Goal: Task Accomplishment & Management: Use online tool/utility

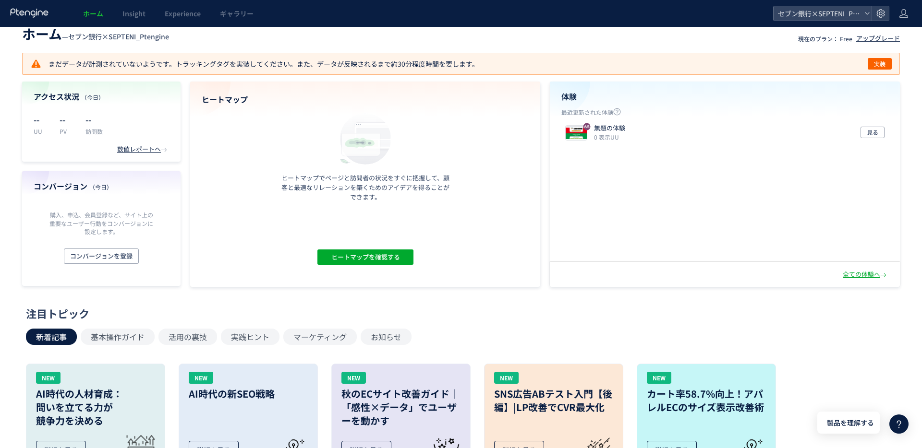
scroll to position [15, 0]
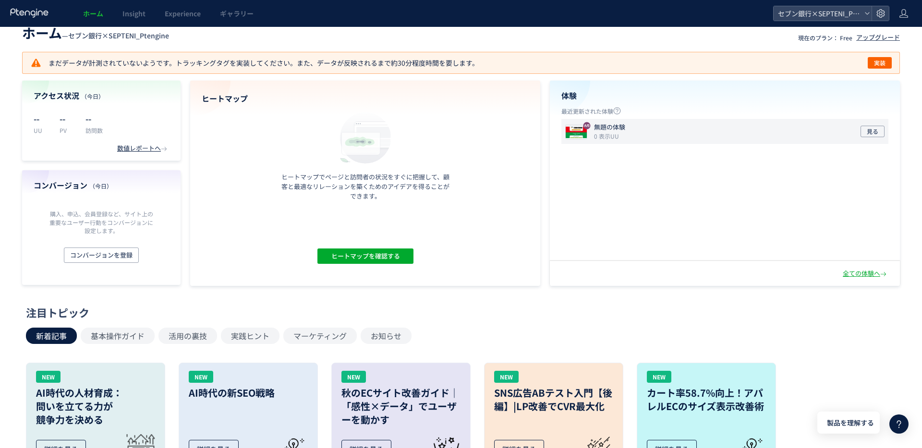
click at [628, 131] on div "無題の体験 0 表示UU" at bounding box center [611, 131] width 35 height 17
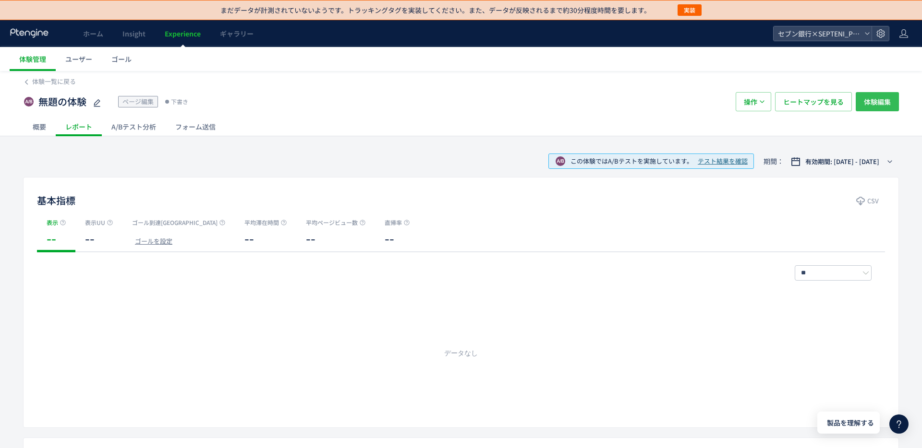
click at [866, 103] on span "体験編集" at bounding box center [877, 101] width 27 height 19
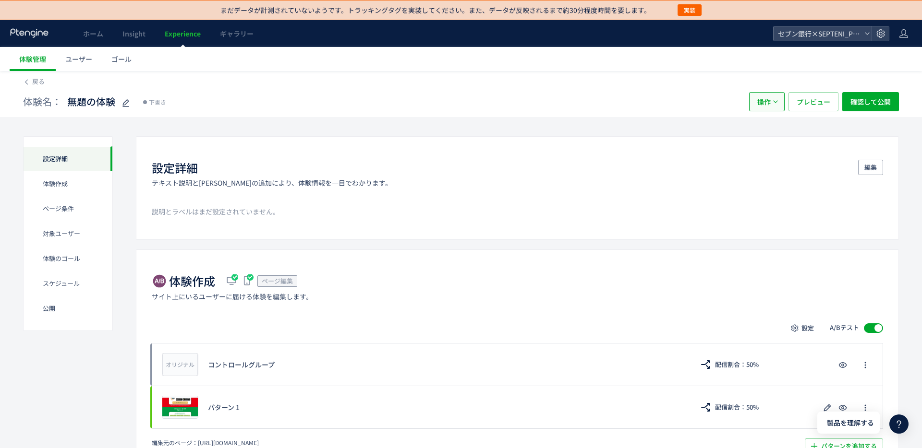
click at [768, 106] on span "操作" at bounding box center [763, 101] width 13 height 19
click at [737, 94] on div "体験名： 無題の体験 下書き" at bounding box center [381, 101] width 716 height 19
click at [369, 105] on div "体験名： 無題の体験 下書き" at bounding box center [381, 101] width 716 height 19
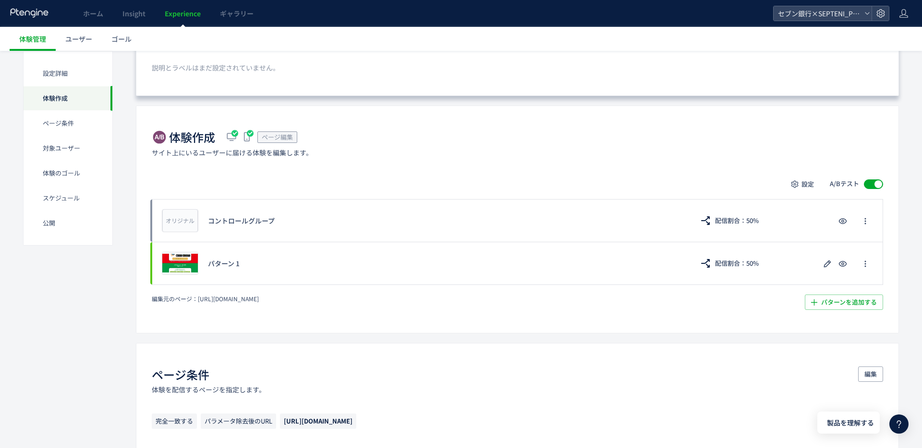
scroll to position [217, 0]
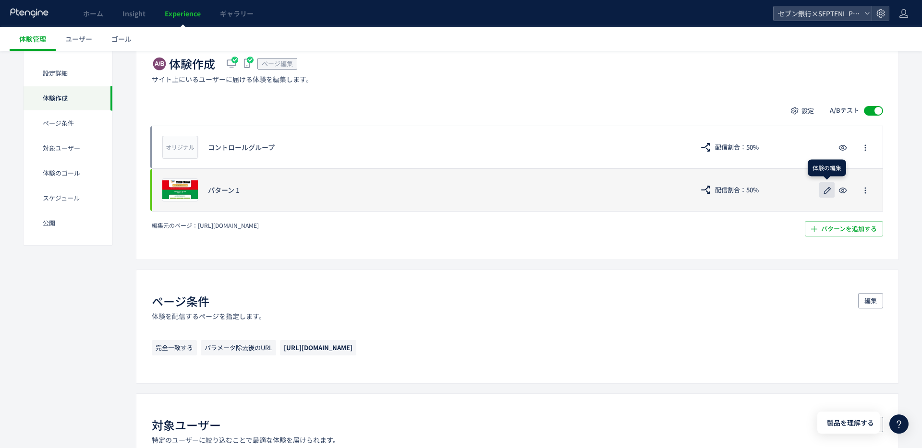
click at [825, 191] on use "button" at bounding box center [827, 190] width 7 height 7
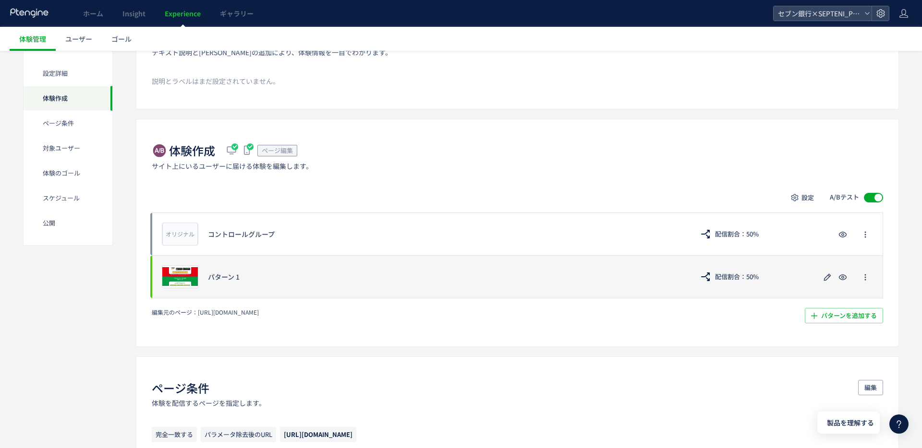
scroll to position [133, 0]
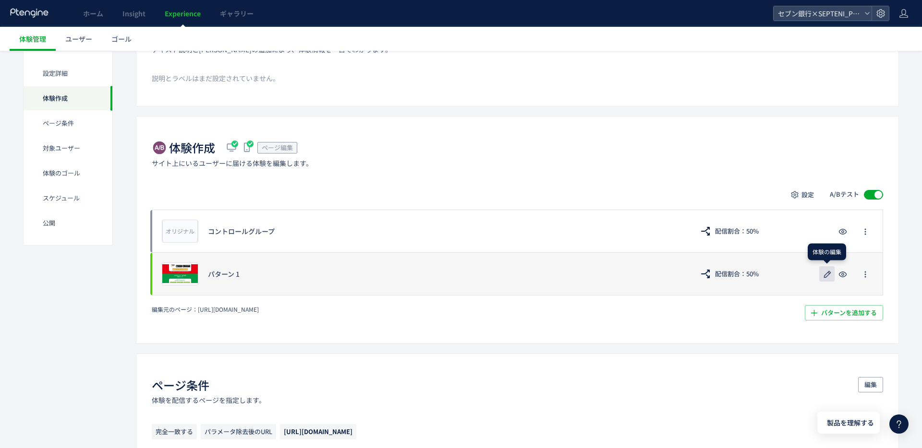
click at [829, 274] on use "button" at bounding box center [827, 274] width 7 height 7
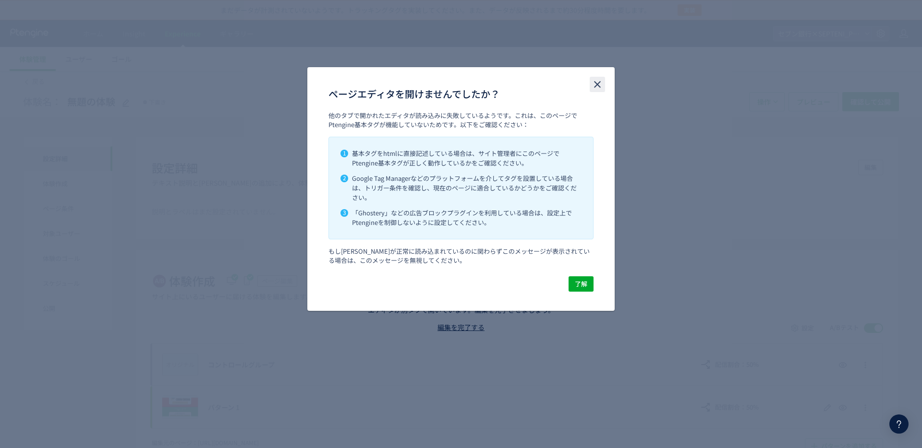
click at [596, 81] on icon "close" at bounding box center [597, 85] width 12 height 12
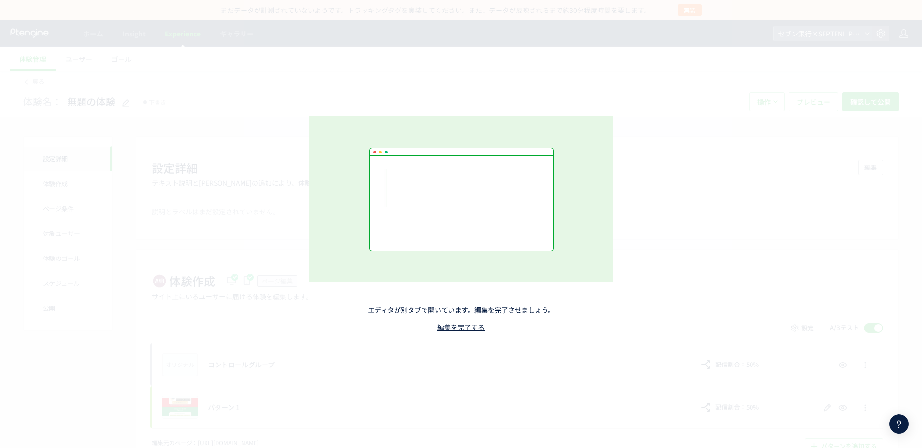
click at [652, 85] on div "エディタが別タブで開いています。編集を完了させましょう。 編集を完了する" at bounding box center [461, 224] width 424 height 312
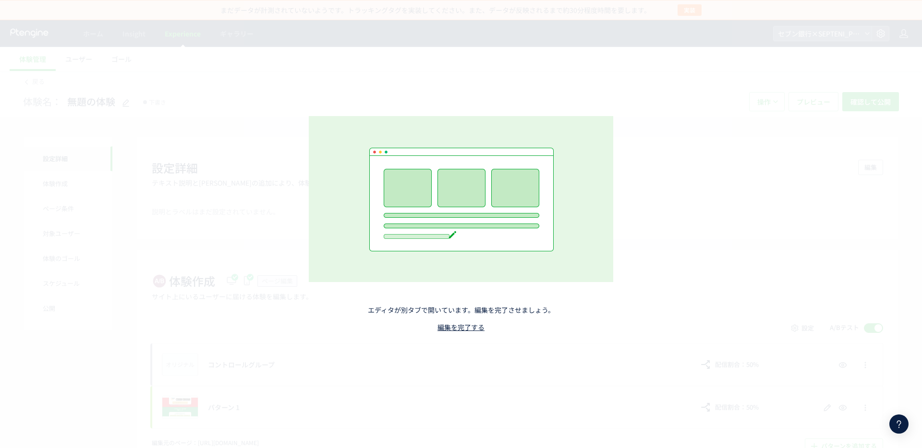
click at [637, 68] on div "エディタが別タブで開いています。編集を完了させましょう。 編集を完了する" at bounding box center [461, 224] width 424 height 312
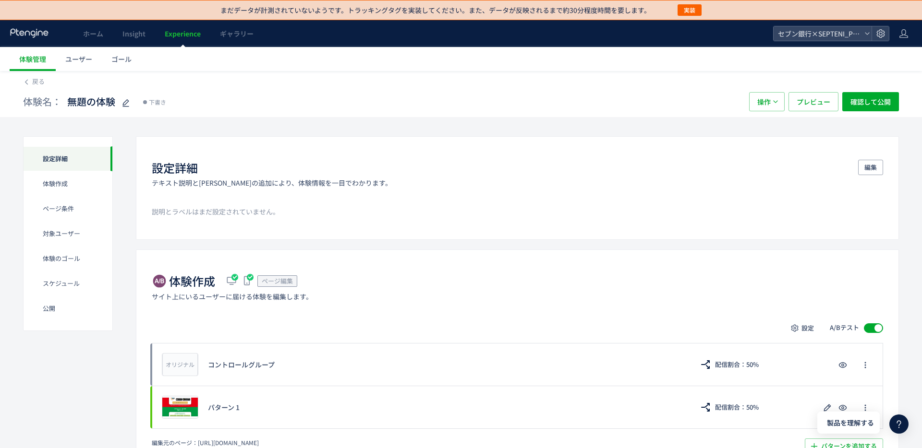
click at [547, 44] on div "ホーム Insight Experience ギャラリー" at bounding box center [386, 33] width 773 height 27
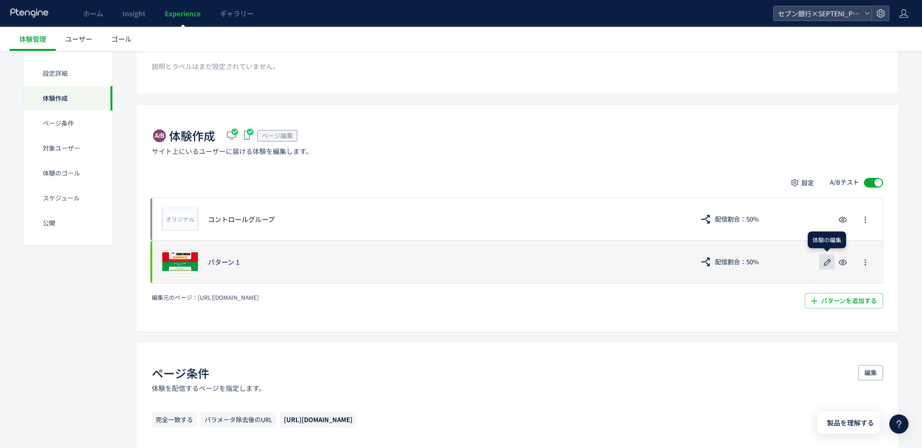
click at [829, 262] on use "button" at bounding box center [827, 262] width 7 height 7
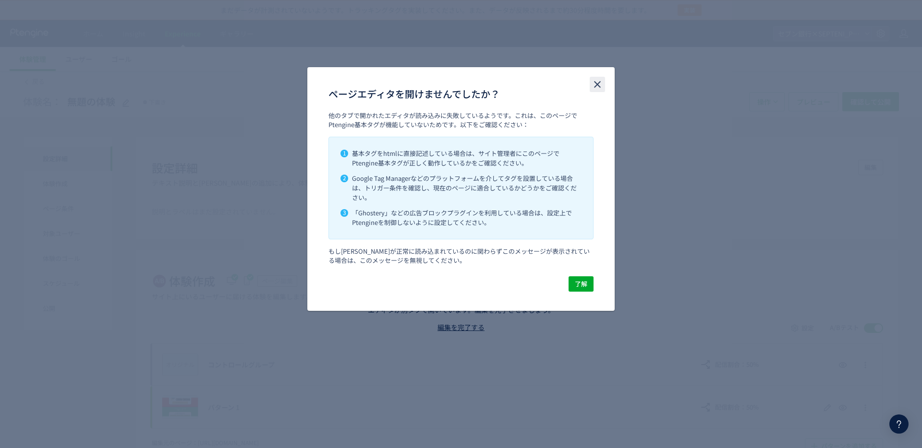
click at [591, 84] on icon "close" at bounding box center [597, 85] width 12 height 12
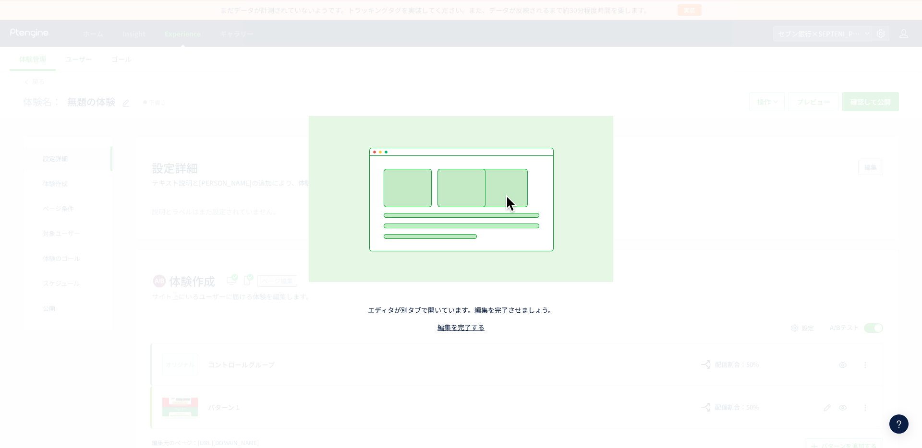
click at [517, 65] on div "エディタが別タブで開いています。編集を完了させましょう。 編集を完了する" at bounding box center [461, 224] width 922 height 448
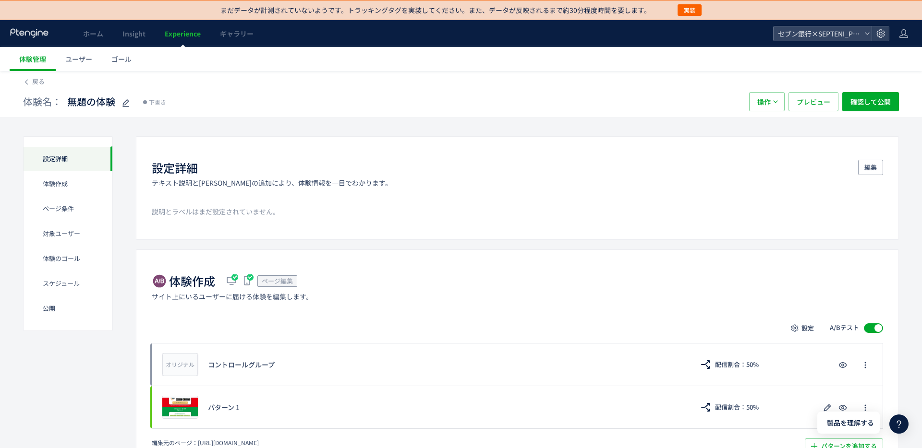
click at [49, 33] on div "ホーム Insight Experience ギャラリー" at bounding box center [386, 33] width 773 height 27
click at [28, 32] on icon at bounding box center [30, 33] width 40 height 10
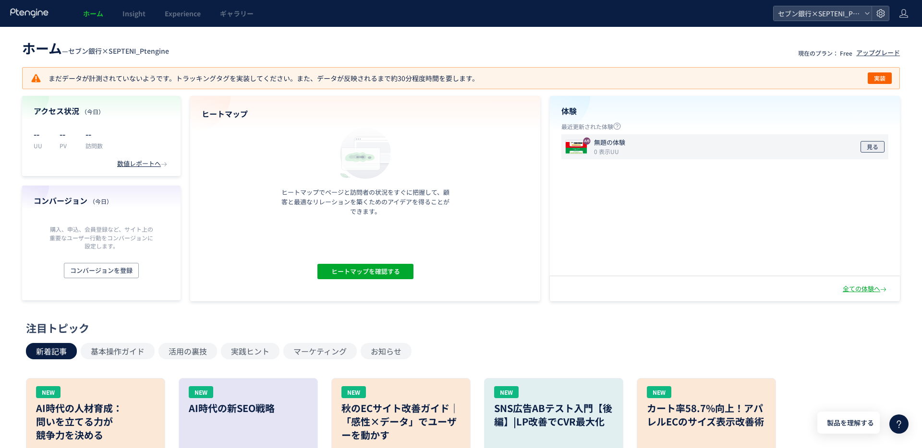
click at [868, 149] on span "見る" at bounding box center [872, 147] width 12 height 12
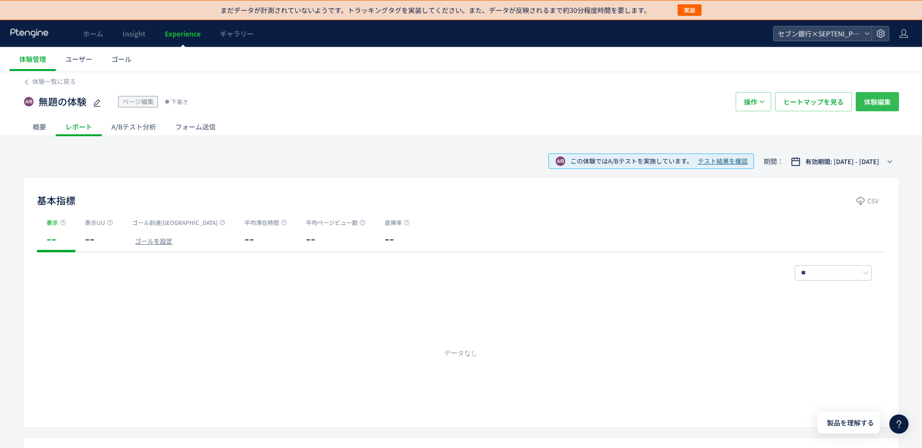
click at [878, 100] on span "体験編集" at bounding box center [877, 101] width 27 height 19
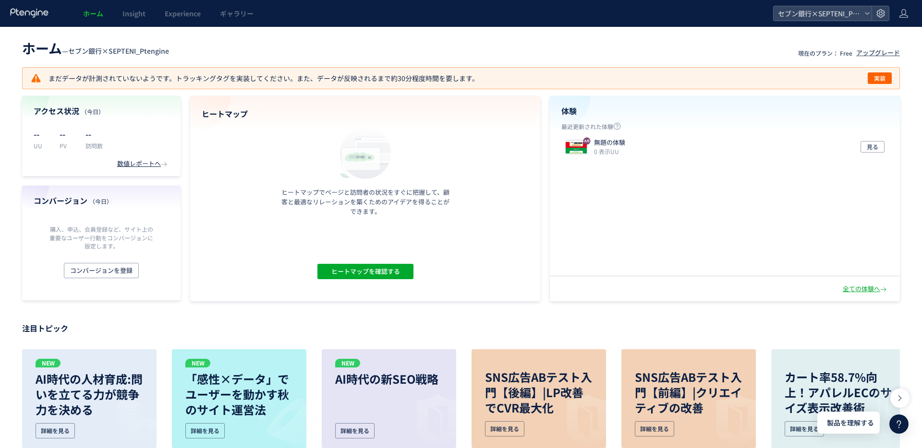
click at [718, 185] on div "無題の体験 0 表示UU 見る" at bounding box center [724, 204] width 349 height 141
click at [767, 146] on div "無題の体験 0 表示UU 見る" at bounding box center [724, 146] width 327 height 25
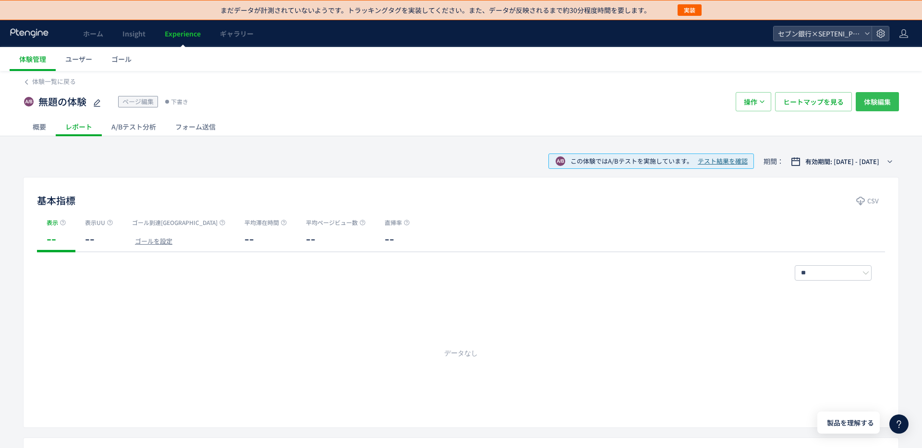
click at [883, 102] on span "体験編集" at bounding box center [877, 101] width 27 height 19
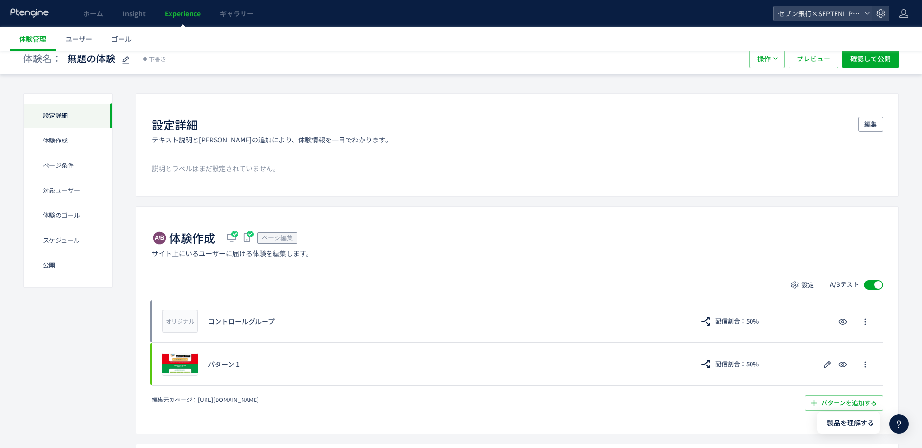
scroll to position [99, 0]
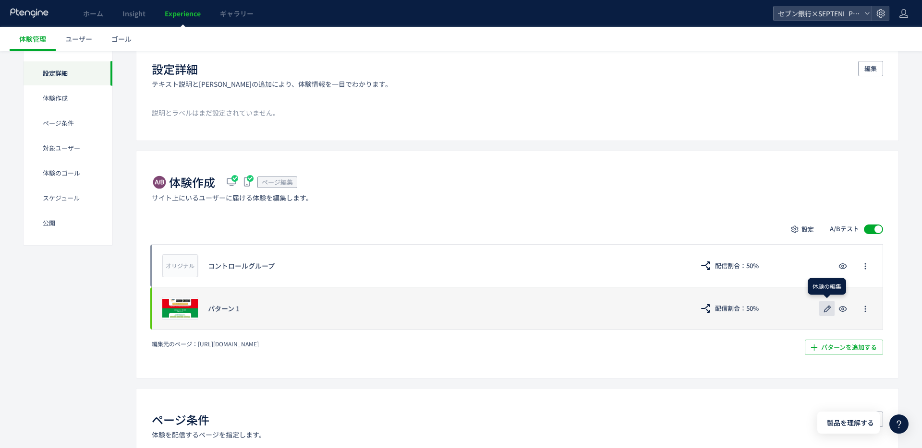
click at [827, 306] on icon "button" at bounding box center [827, 309] width 12 height 12
